Goal: Task Accomplishment & Management: Manage account settings

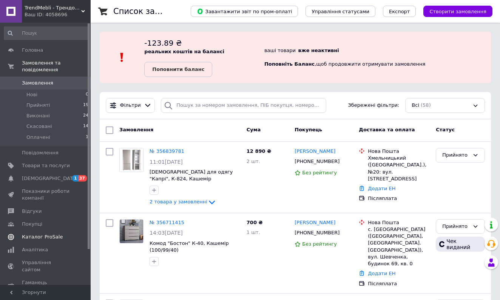
click at [34, 241] on link "Каталог ProSale" at bounding box center [46, 237] width 93 height 13
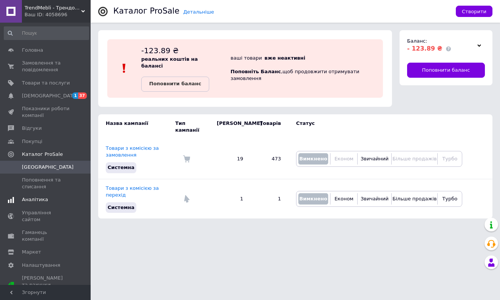
click at [37, 200] on span "Аналітика" at bounding box center [35, 199] width 26 height 7
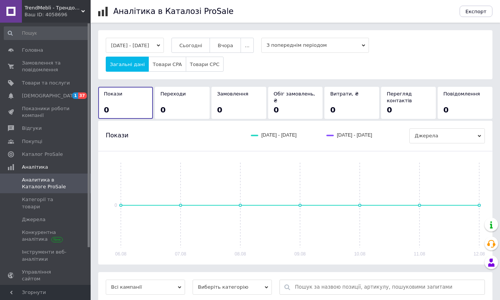
click at [149, 44] on button "[DATE] - [DATE]" at bounding box center [135, 45] width 58 height 15
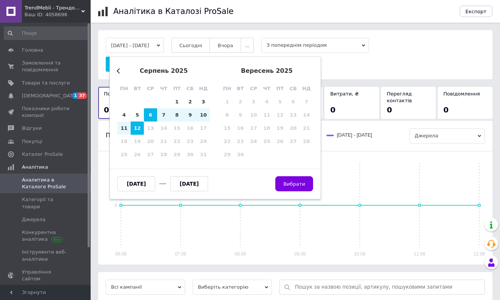
click at [123, 72] on div "серпень 2025" at bounding box center [164, 71] width 93 height 7
click at [118, 72] on button "Previous Month" at bounding box center [119, 70] width 5 height 5
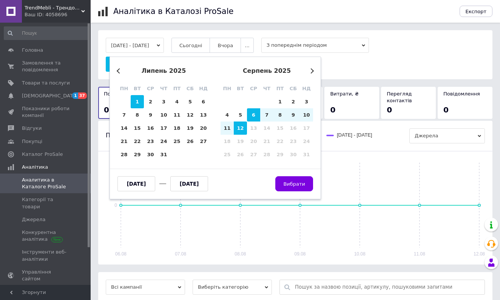
click at [135, 101] on div "1" at bounding box center [137, 101] width 13 height 13
type input "[DATE]"
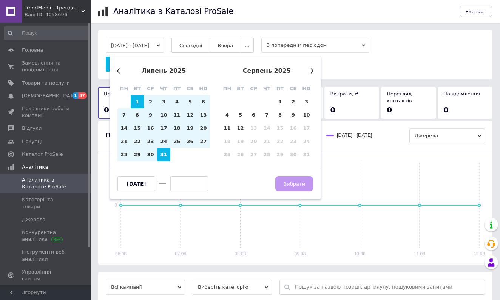
click at [167, 158] on div "31" at bounding box center [163, 154] width 13 height 13
type input "[DATE]"
click at [291, 186] on span "Вибрати" at bounding box center [294, 184] width 22 height 6
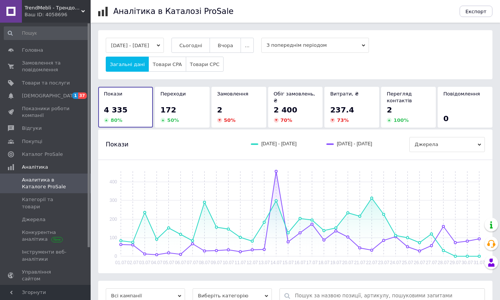
click at [336, 109] on span "237.4" at bounding box center [342, 109] width 24 height 9
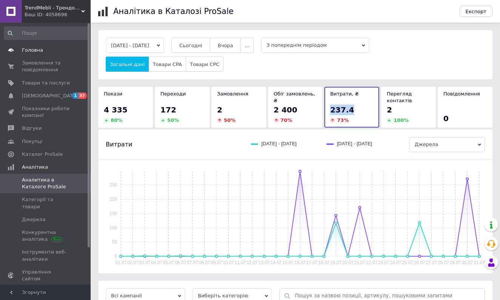
click at [58, 48] on span "Головна" at bounding box center [46, 50] width 48 height 7
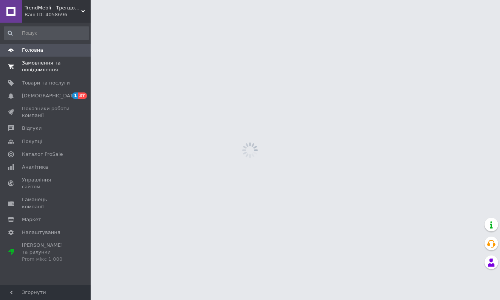
click at [50, 65] on span "Замовлення та повідомлення" at bounding box center [46, 67] width 48 height 14
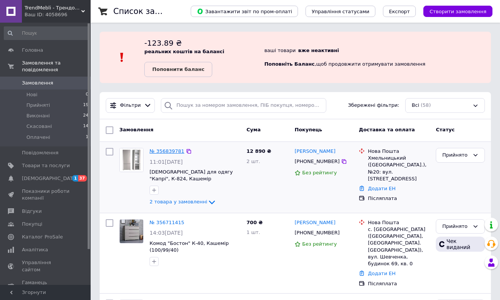
click at [164, 151] on link "№ 356839781" at bounding box center [167, 152] width 35 height 6
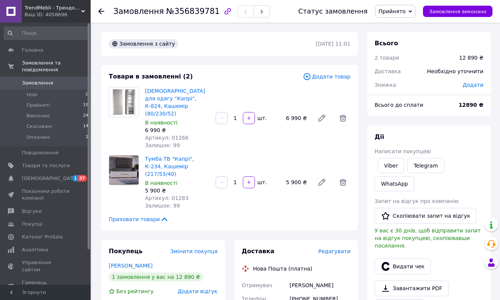
click at [97, 10] on div "Замовлення №356839781 Статус замовлення Прийнято Виконано Скасовано Оплачено За…" at bounding box center [296, 11] width 410 height 23
click at [101, 11] on use at bounding box center [101, 11] width 6 height 6
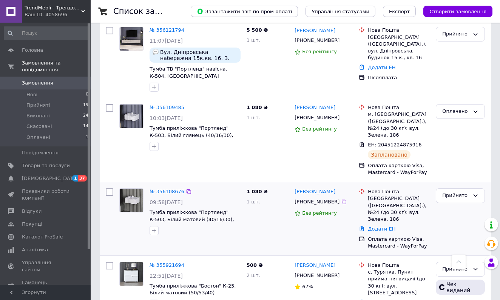
scroll to position [515, 0]
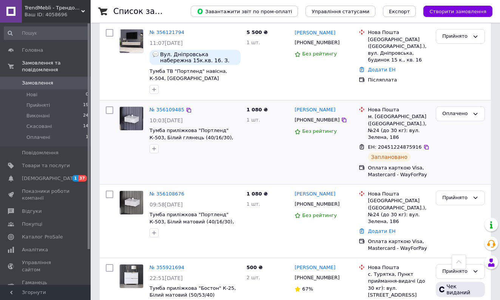
click at [396, 144] on span "ЕН: 20451224875916" at bounding box center [395, 147] width 54 height 6
copy span "20451224875916"
drag, startPoint x: 294, startPoint y: 101, endPoint x: 332, endPoint y: 102, distance: 38.2
click at [332, 115] on div "[PHONE_NUMBER]" at bounding box center [317, 120] width 48 height 10
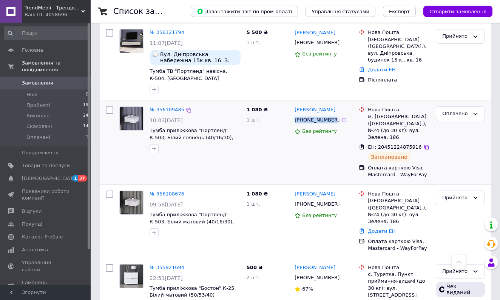
copy div "[PHONE_NUMBER]"
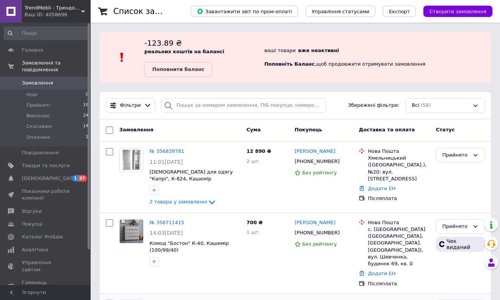
scroll to position [0, 0]
click at [213, 199] on div "2 товара у замовленні" at bounding box center [195, 202] width 91 height 9
click at [210, 202] on icon at bounding box center [211, 202] width 9 height 9
